Goal: Task Accomplishment & Management: Use online tool/utility

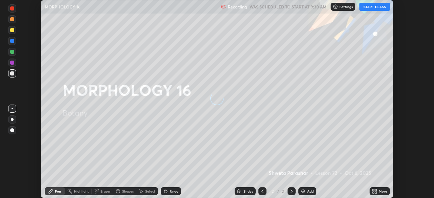
scroll to position [198, 434]
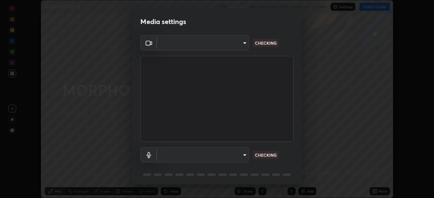
type input "51d019597c161c0694d5583d1f2c643560fde39fe8f4b4da8ea140d4d4830f4c"
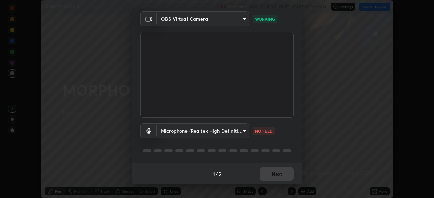
click at [238, 128] on body "Erase all MORPHOLOGY 16 Recording WAS SCHEDULED TO START AT 9:30 AM Settings ST…" at bounding box center [217, 99] width 434 height 198
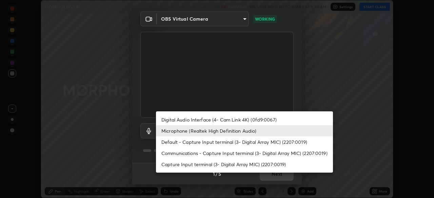
click at [264, 127] on li "Microphone (Realtek High Definition Audio)" at bounding box center [244, 130] width 177 height 11
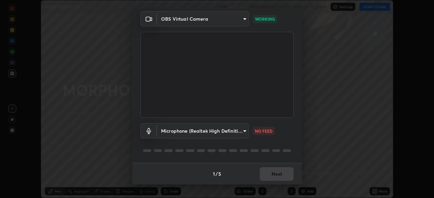
click at [284, 174] on div "1 / 5 Next" at bounding box center [216, 174] width 169 height 22
click at [241, 128] on body "Erase all MORPHOLOGY 16 Recording WAS SCHEDULED TO START AT 9:30 AM Settings ST…" at bounding box center [217, 99] width 434 height 198
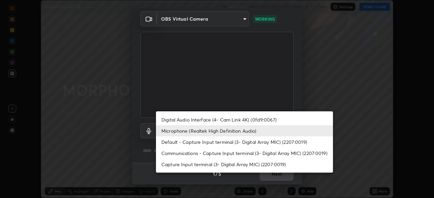
click at [229, 142] on li "Default - Capture Input terminal (3- Digital Array MIC) (2207:0019)" at bounding box center [244, 142] width 177 height 11
type input "default"
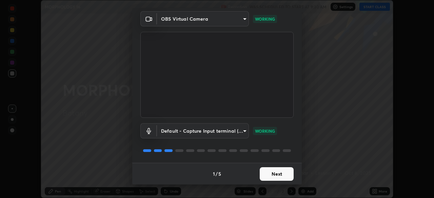
click at [281, 175] on button "Next" at bounding box center [277, 174] width 34 height 14
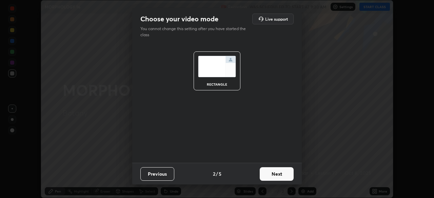
click at [281, 175] on button "Next" at bounding box center [277, 174] width 34 height 14
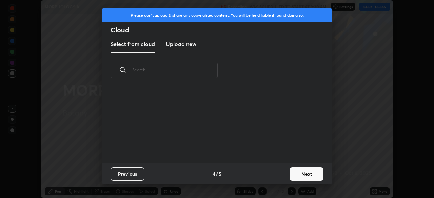
click at [285, 176] on div "Previous 4 / 5 Next" at bounding box center [216, 174] width 229 height 22
click at [290, 175] on button "Next" at bounding box center [306, 174] width 34 height 14
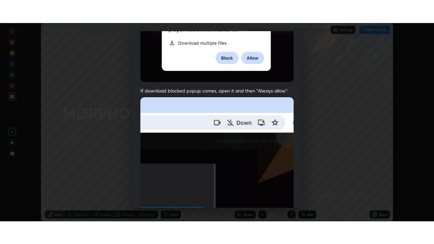
scroll to position [162, 0]
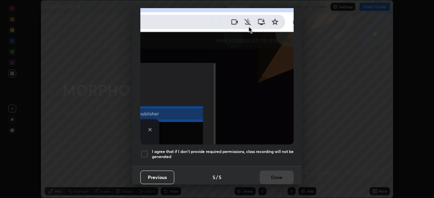
click at [264, 149] on h5 "I agree that if I don't provide required permissions, class recording will not …" at bounding box center [223, 154] width 142 height 11
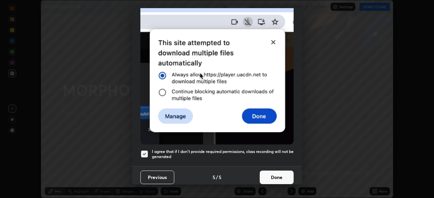
click at [275, 175] on button "Done" at bounding box center [277, 178] width 34 height 14
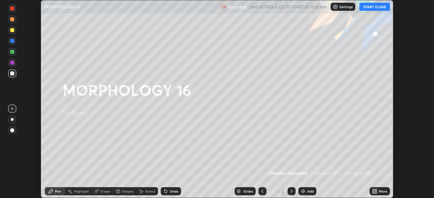
click at [373, 7] on button "START CLASS" at bounding box center [374, 7] width 31 height 8
click at [376, 190] on icon at bounding box center [376, 190] width 2 height 2
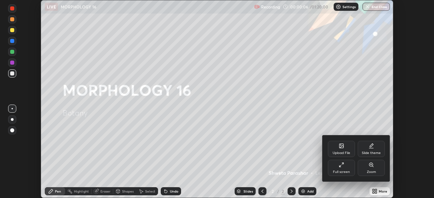
click at [344, 168] on div "Full screen" at bounding box center [341, 168] width 27 height 16
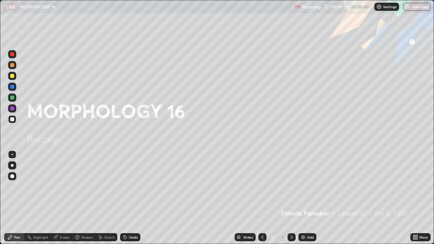
scroll to position [244, 434]
click at [310, 198] on div "Add" at bounding box center [310, 237] width 6 height 3
